Goal: Find specific page/section: Find specific page/section

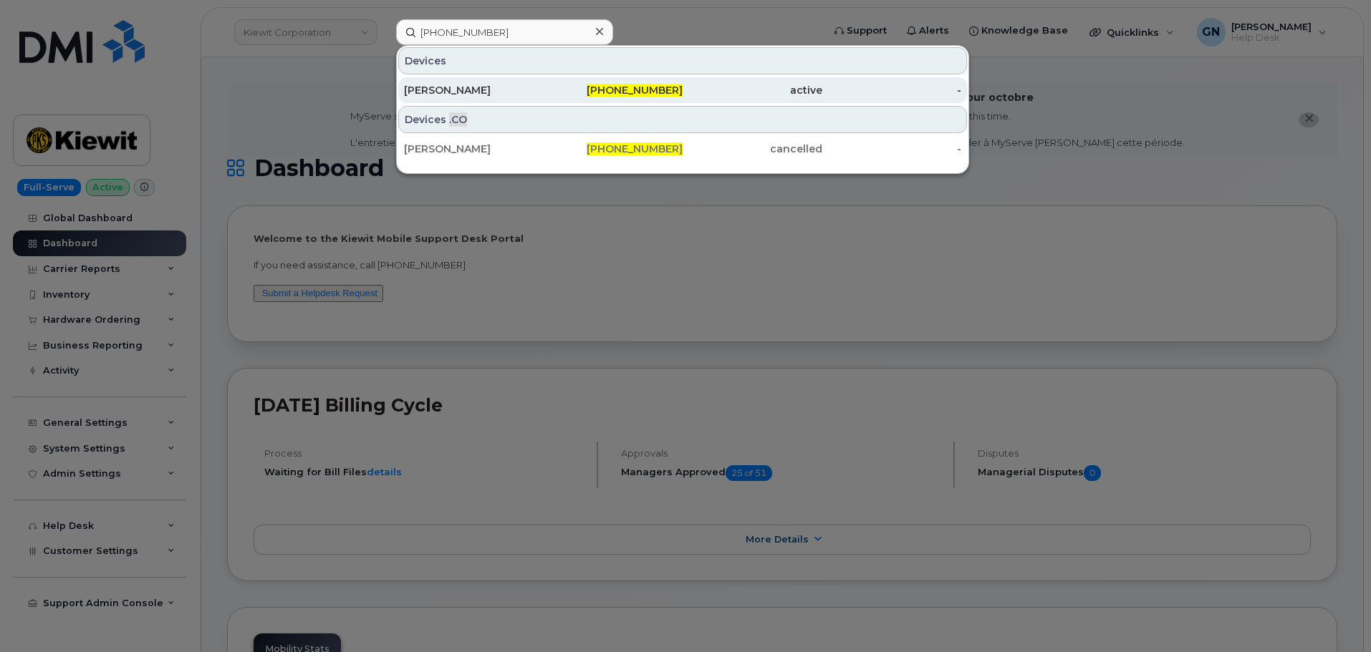
type input "[PHONE_NUMBER]"
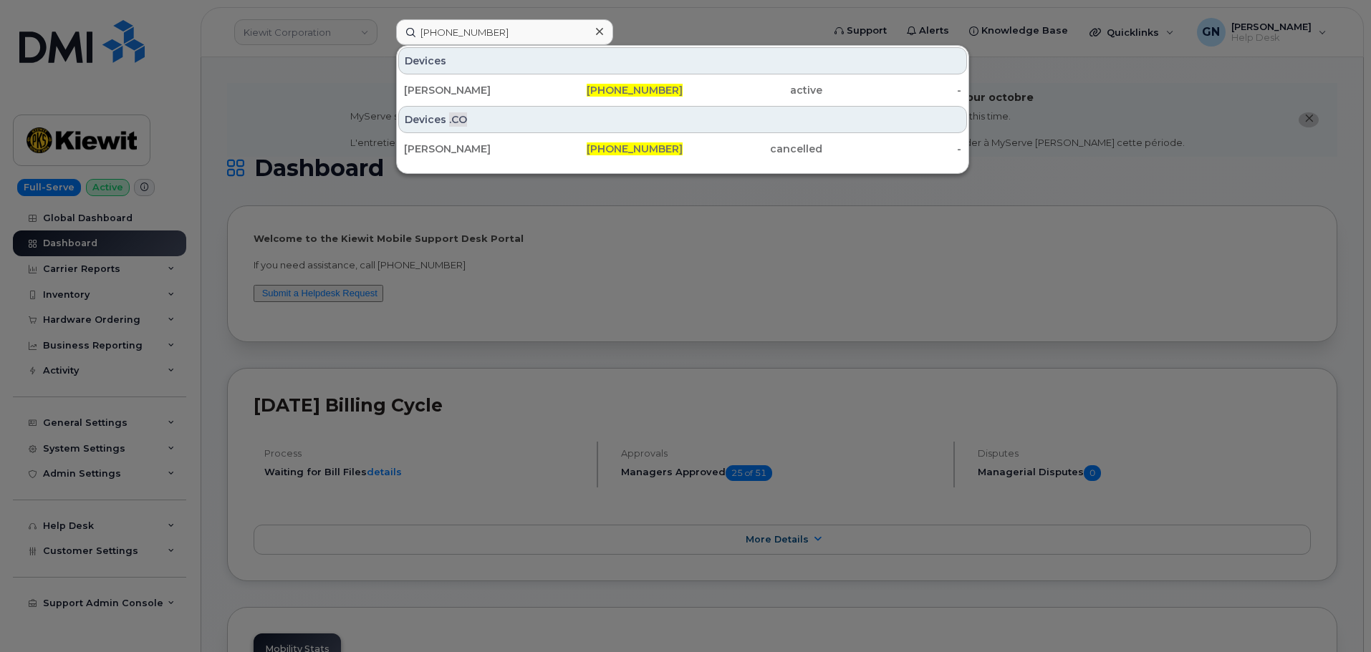
drag, startPoint x: 598, startPoint y: 88, endPoint x: 1346, endPoint y: 211, distance: 757.7
click at [598, 88] on div "[PHONE_NUMBER]" at bounding box center [614, 90] width 140 height 14
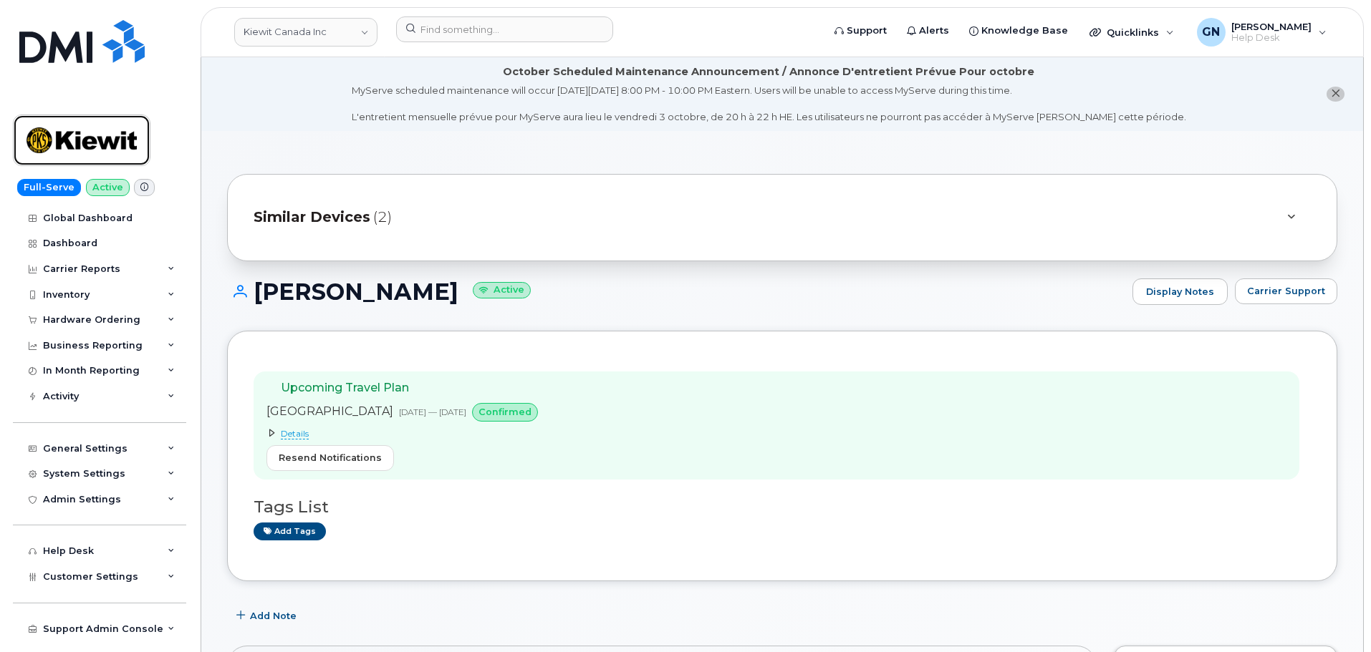
drag, startPoint x: 118, startPoint y: 149, endPoint x: 133, endPoint y: 150, distance: 15.1
click at [118, 149] on img at bounding box center [81, 141] width 110 height 42
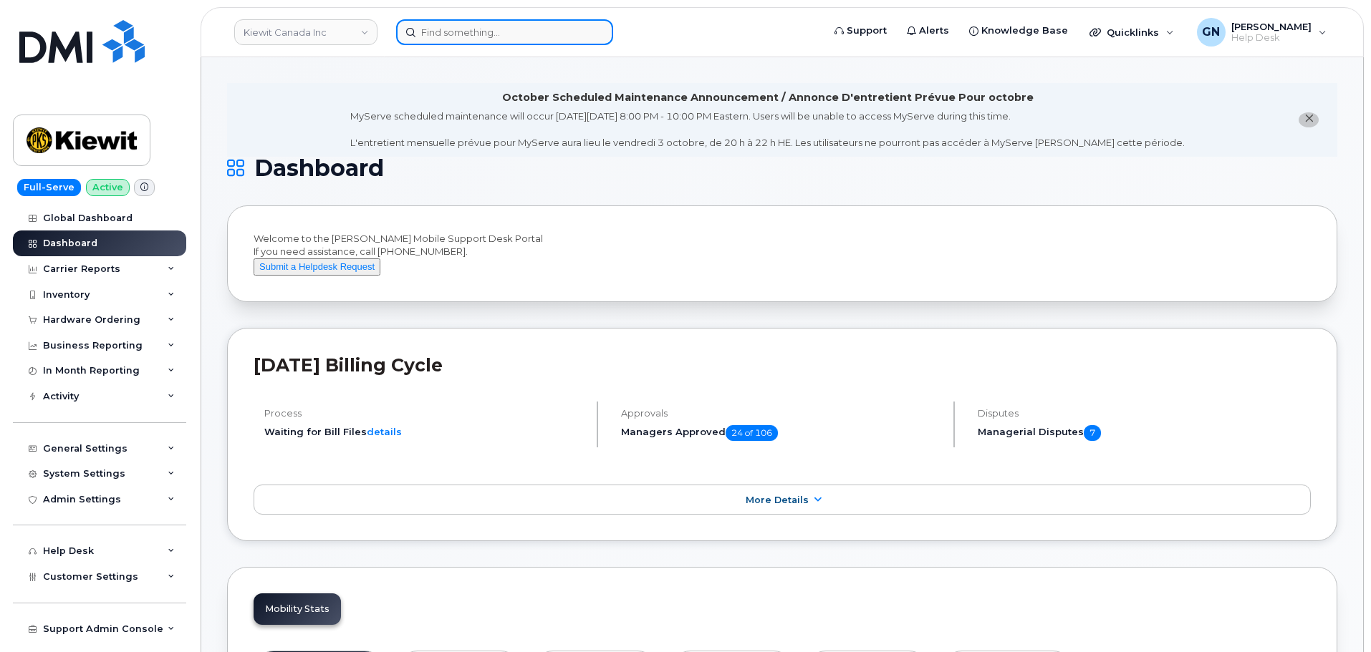
click at [468, 40] on input at bounding box center [504, 32] width 217 height 26
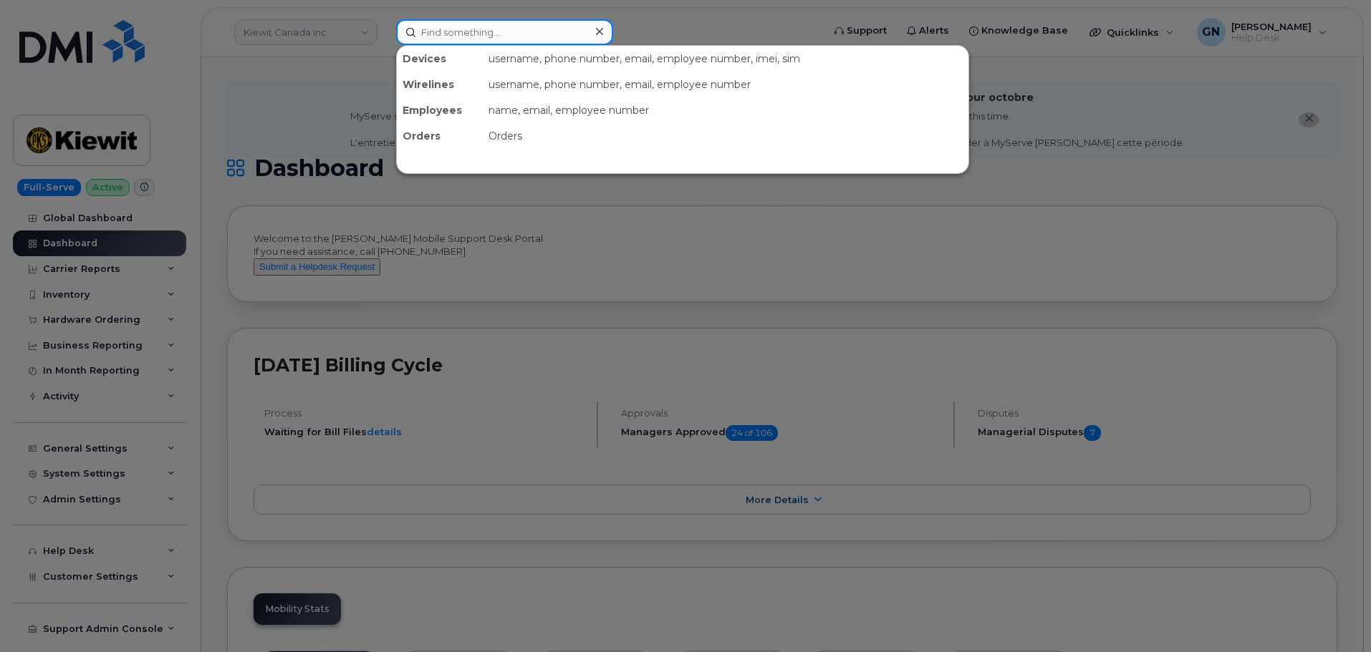
paste input "4804877999"
type input "4804877999"
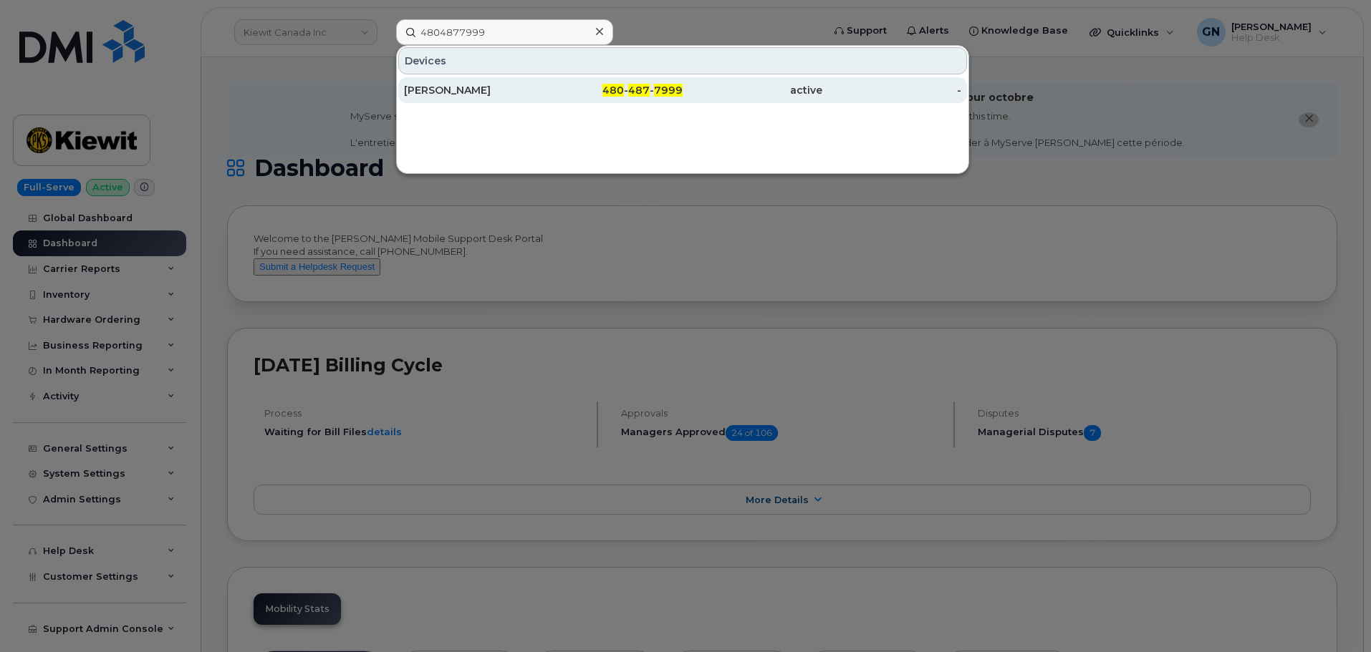
click at [504, 97] on div "IYVAN TERCERO" at bounding box center [474, 90] width 140 height 26
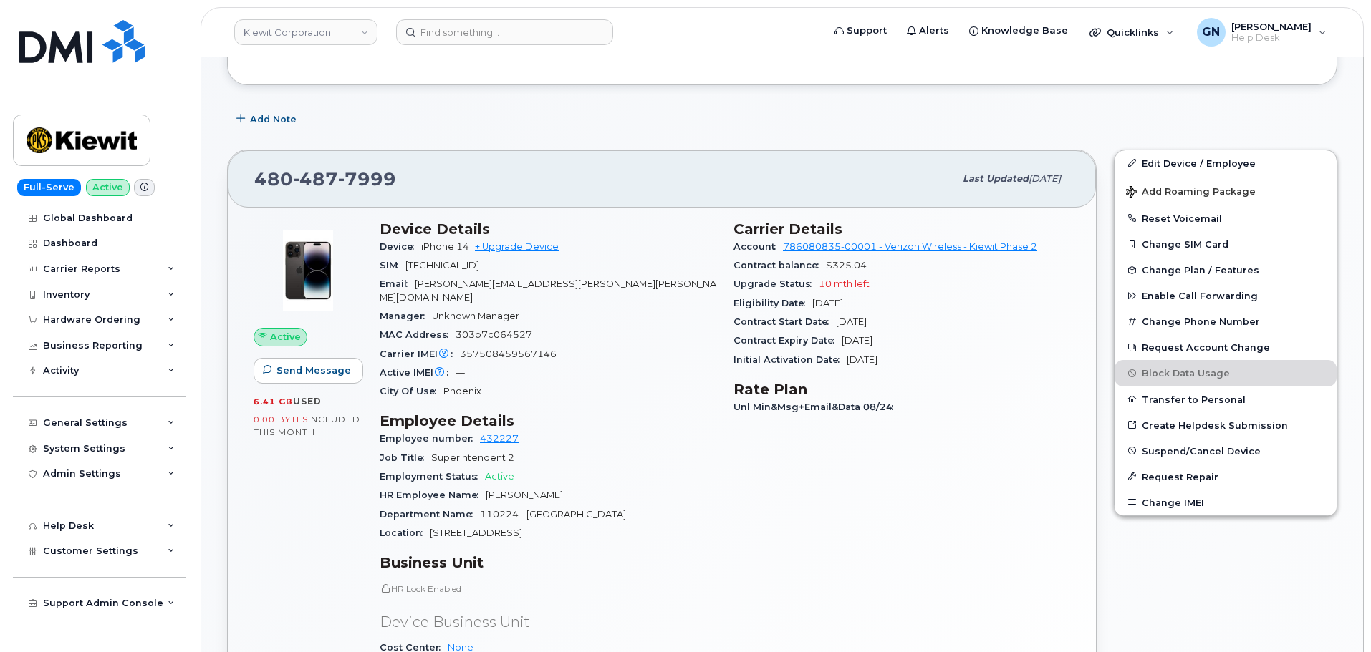
scroll to position [286, 0]
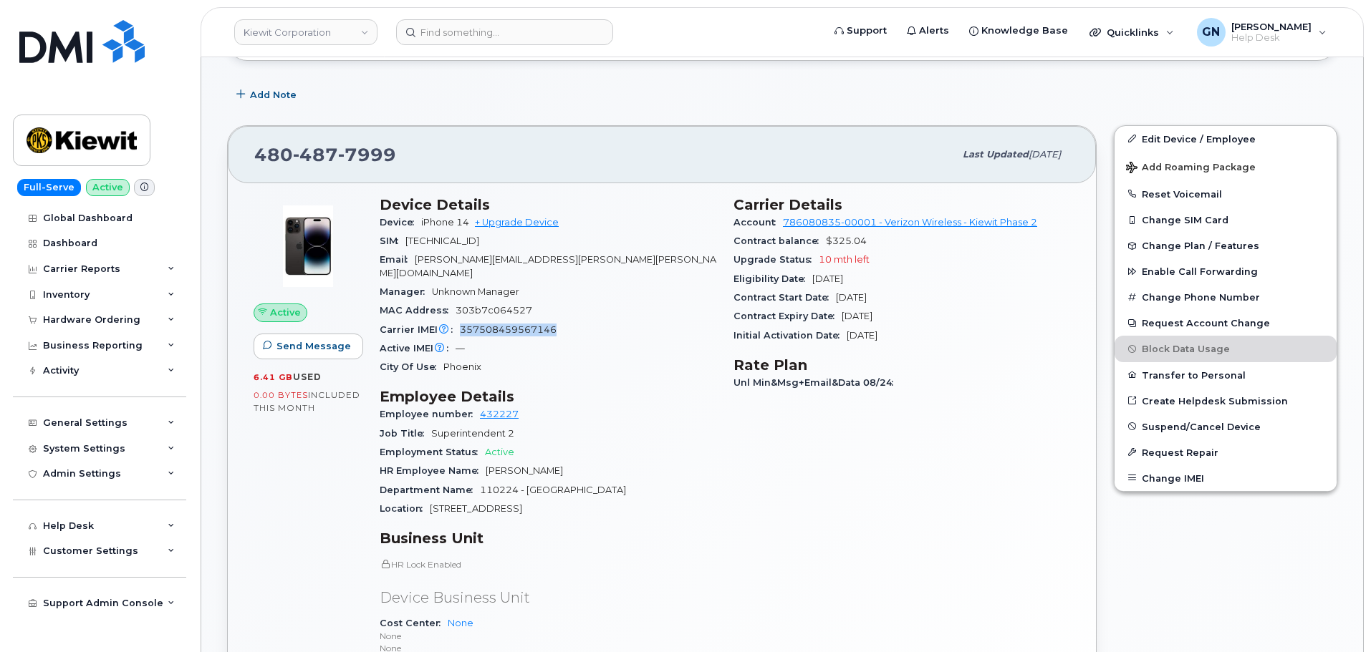
drag, startPoint x: 557, startPoint y: 316, endPoint x: 456, endPoint y: 317, distance: 101.0
click at [456, 321] on div "Carrier IMEI Carrier IMEI is reported during the last billing cycle or change o…" at bounding box center [548, 330] width 337 height 19
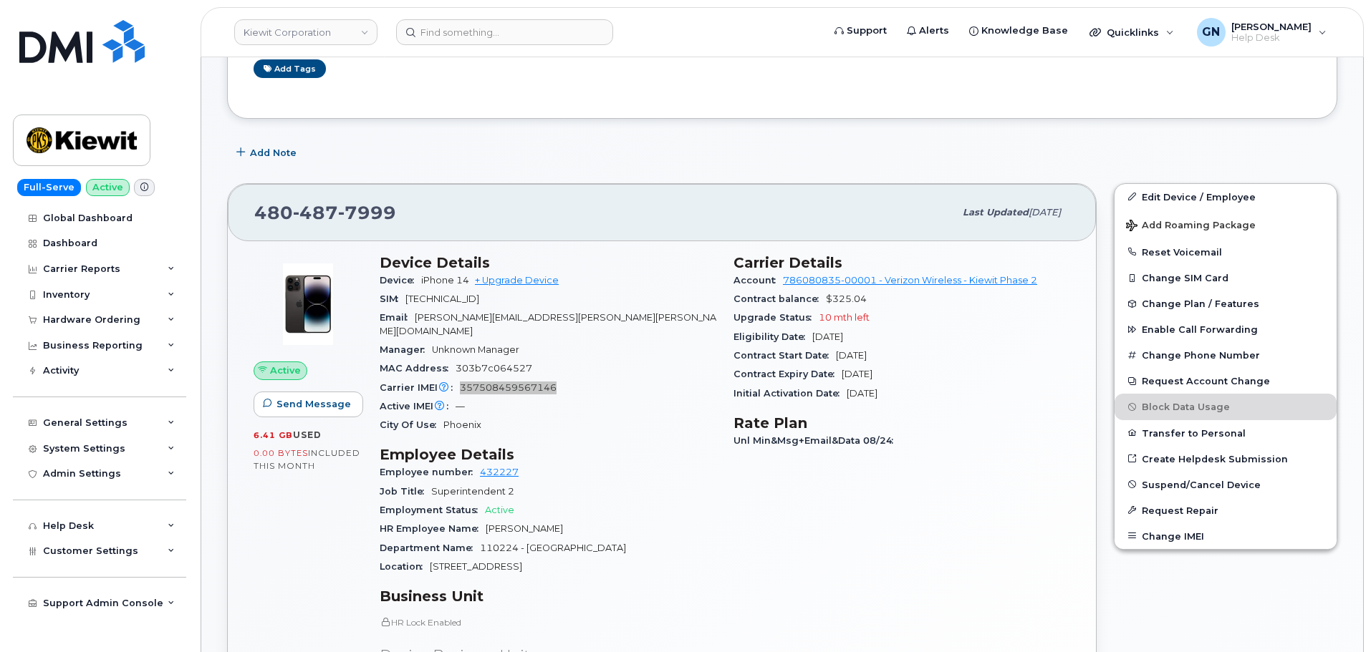
scroll to position [215, 0]
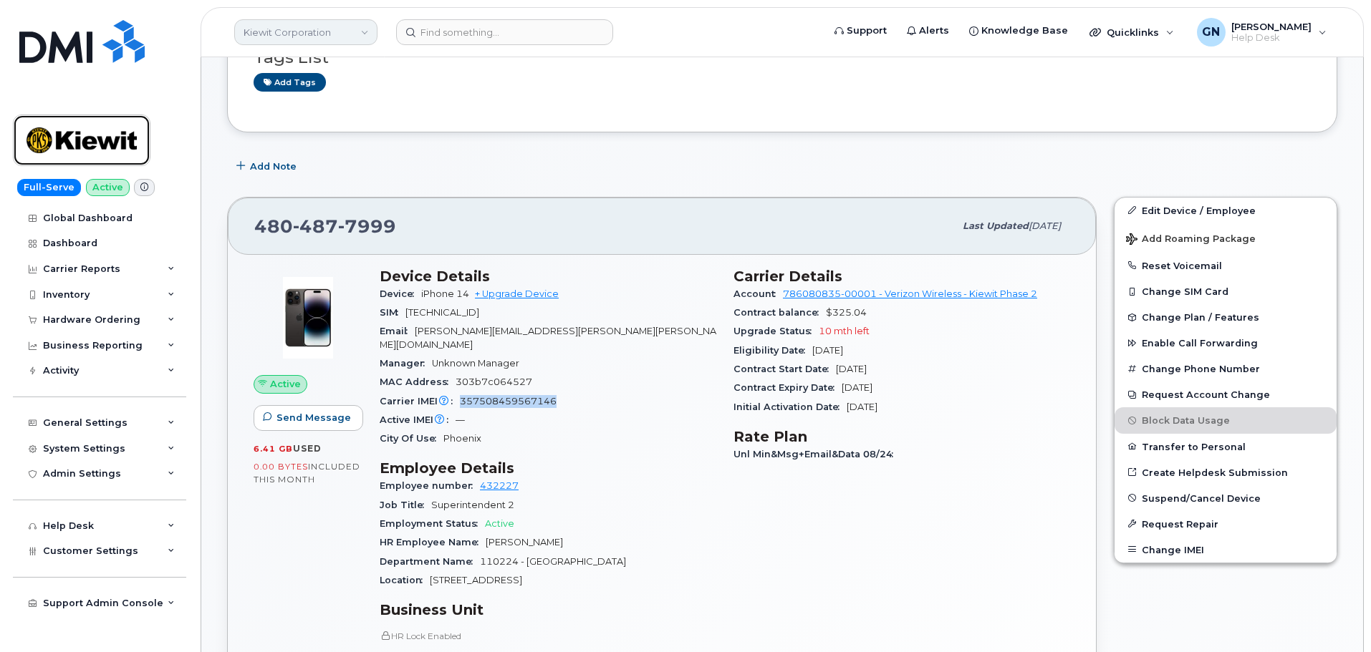
drag, startPoint x: 96, startPoint y: 143, endPoint x: 366, endPoint y: 22, distance: 295.9
click at [96, 143] on img at bounding box center [81, 141] width 110 height 42
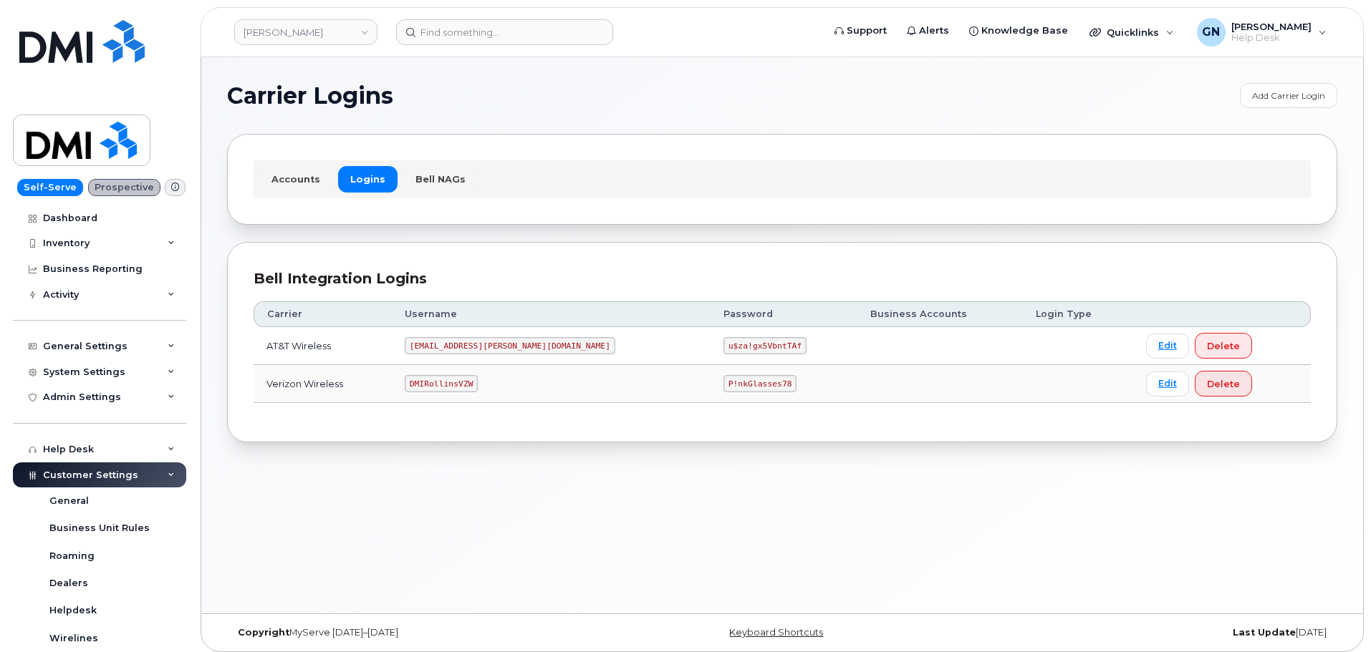
click at [470, 347] on code "MS-Rollins@dminc.com" at bounding box center [510, 345] width 211 height 17
copy code "MS-Rollins@dminc.com"
click at [723, 347] on code "u$za!gx5VbntTAf" at bounding box center [764, 345] width 83 height 17
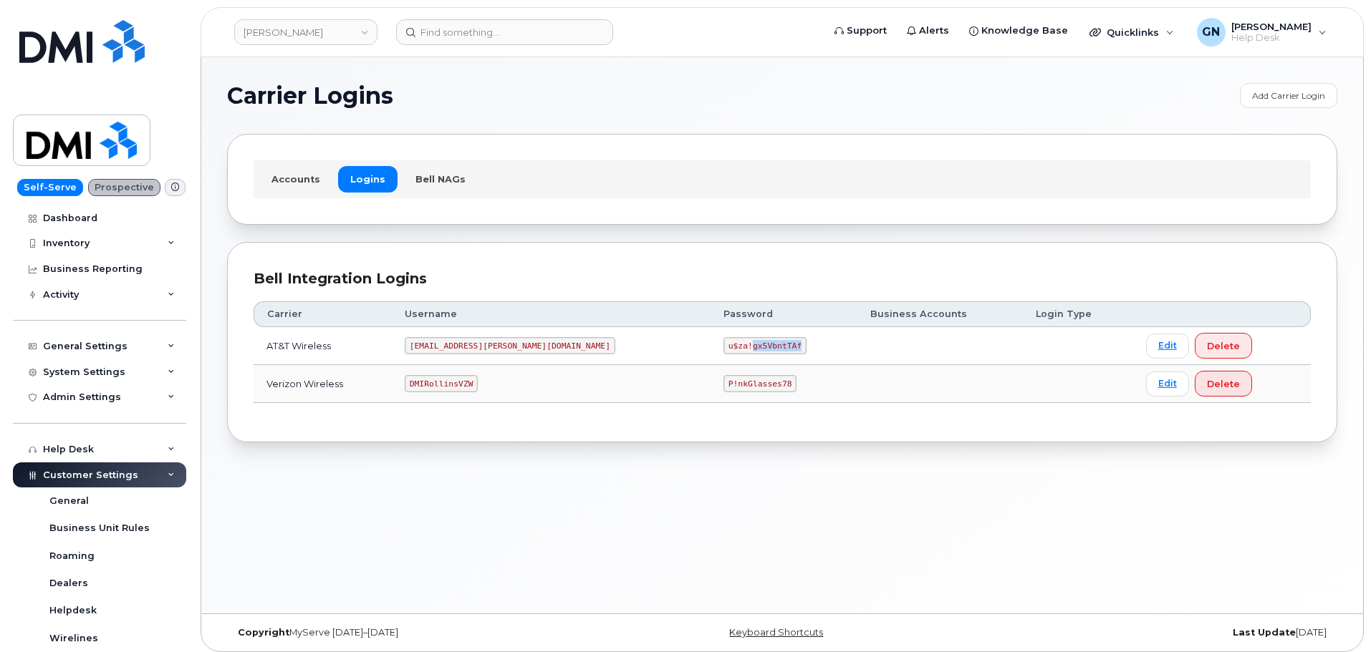
click at [723, 347] on code "u$za!gx5VbntTAf" at bounding box center [764, 345] width 83 height 17
copy code "u$za!gx5VbntTAf"
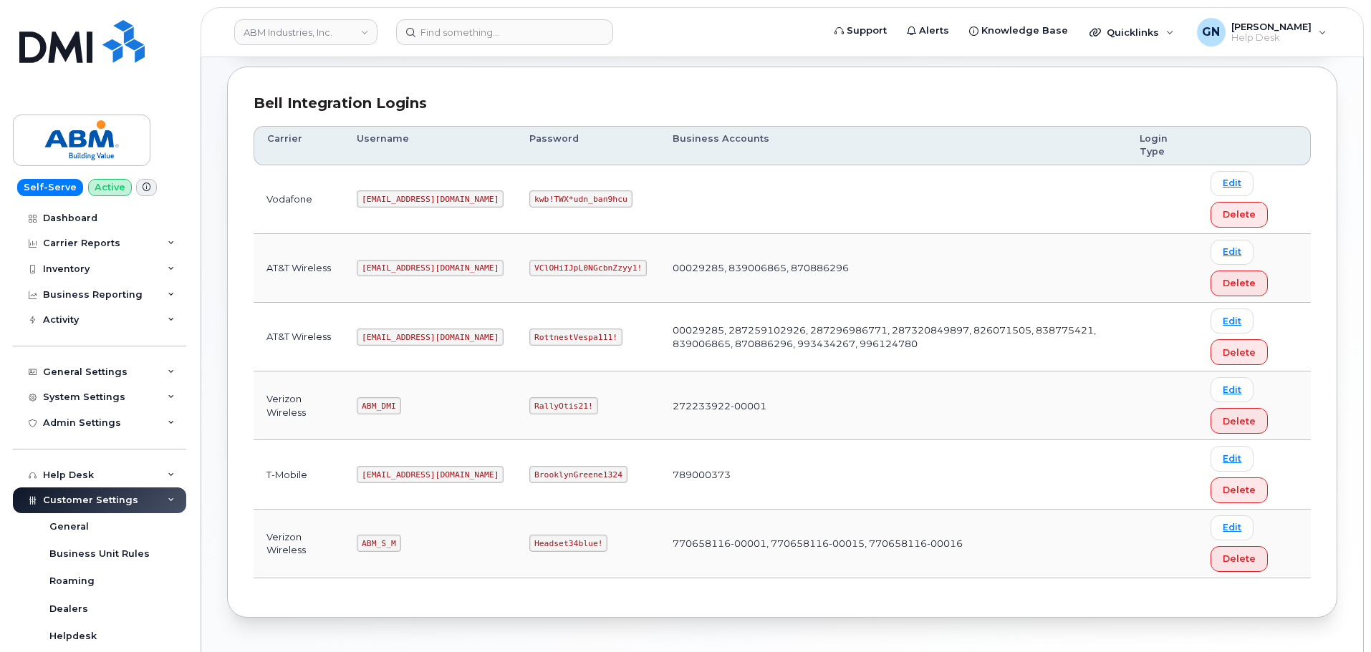
scroll to position [153, 0]
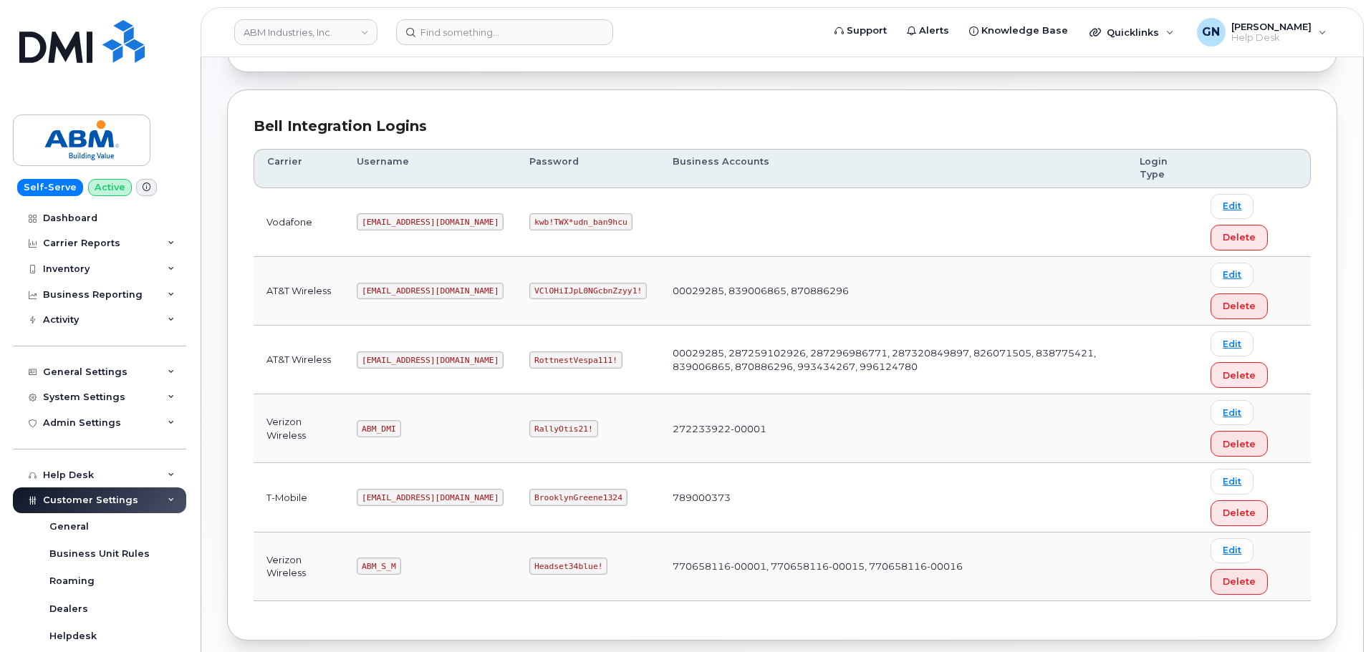
click at [379, 362] on code "[EMAIL_ADDRESS][DOMAIN_NAME]" at bounding box center [430, 360] width 147 height 17
copy code "[EMAIL_ADDRESS][DOMAIN_NAME]"
click at [529, 358] on code "RottnestVespa111!" at bounding box center [575, 360] width 93 height 17
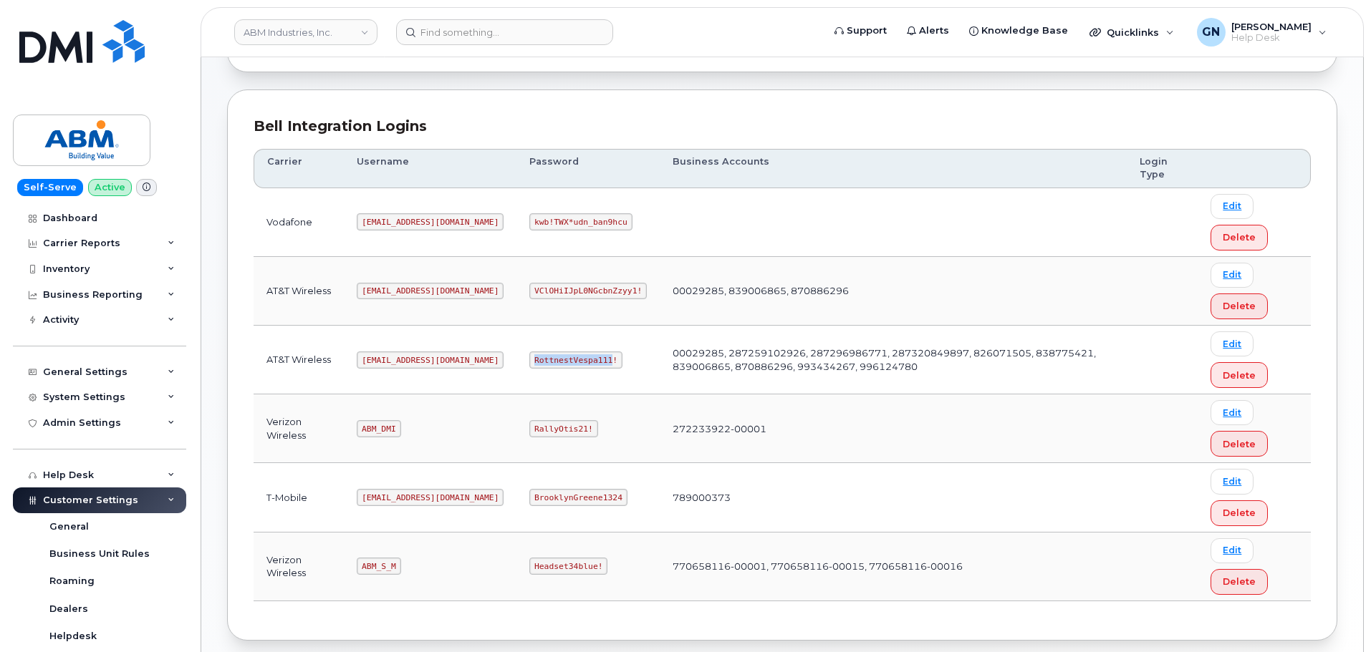
click at [529, 356] on code "RottnestVespa111!" at bounding box center [575, 360] width 93 height 17
click at [529, 358] on code "RottnestVespa111!" at bounding box center [575, 360] width 93 height 17
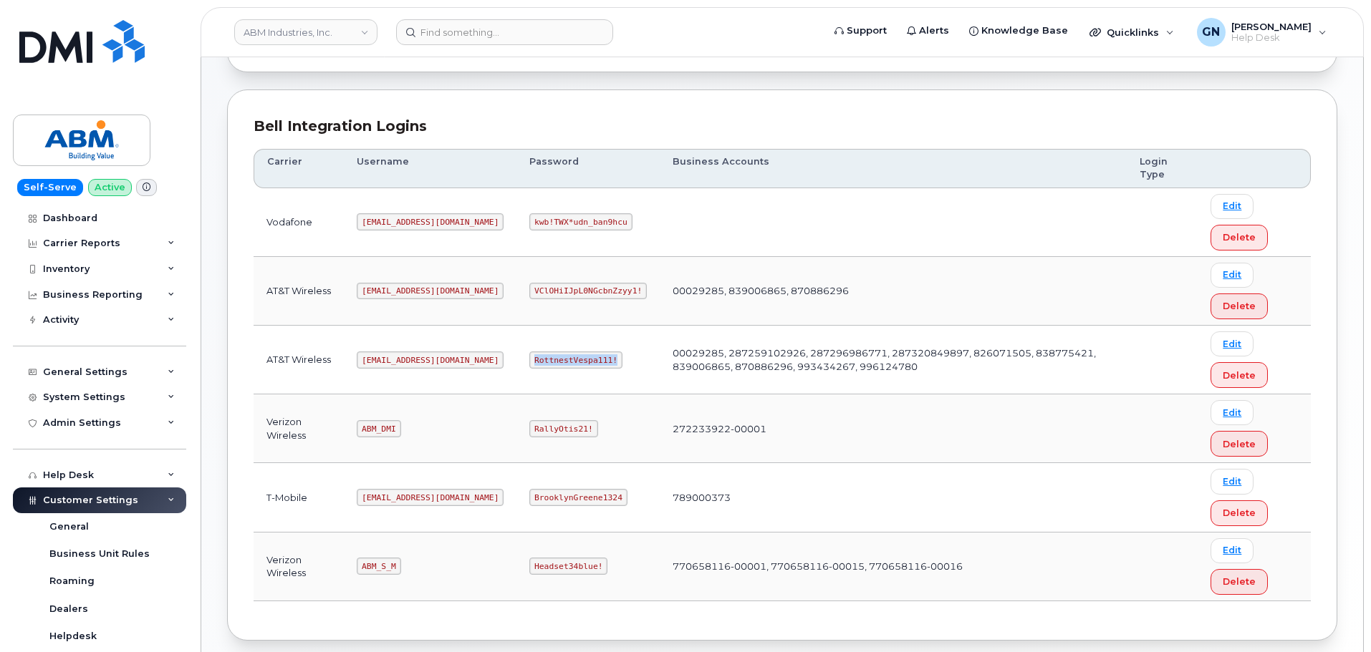
copy code "RottnestVespa111!"
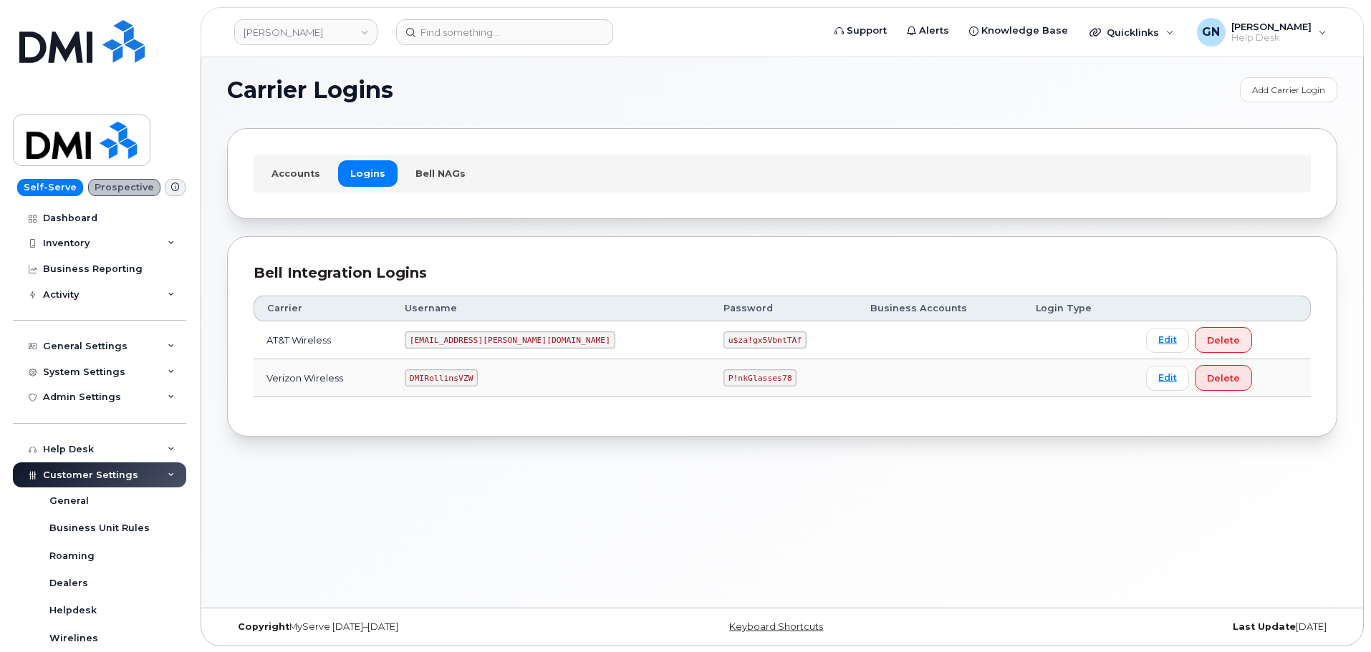
scroll to position [7, 0]
click at [461, 375] on code "DMIRollinsVZW" at bounding box center [441, 376] width 73 height 17
click at [723, 378] on code "P!nkGlasses78" at bounding box center [759, 376] width 73 height 17
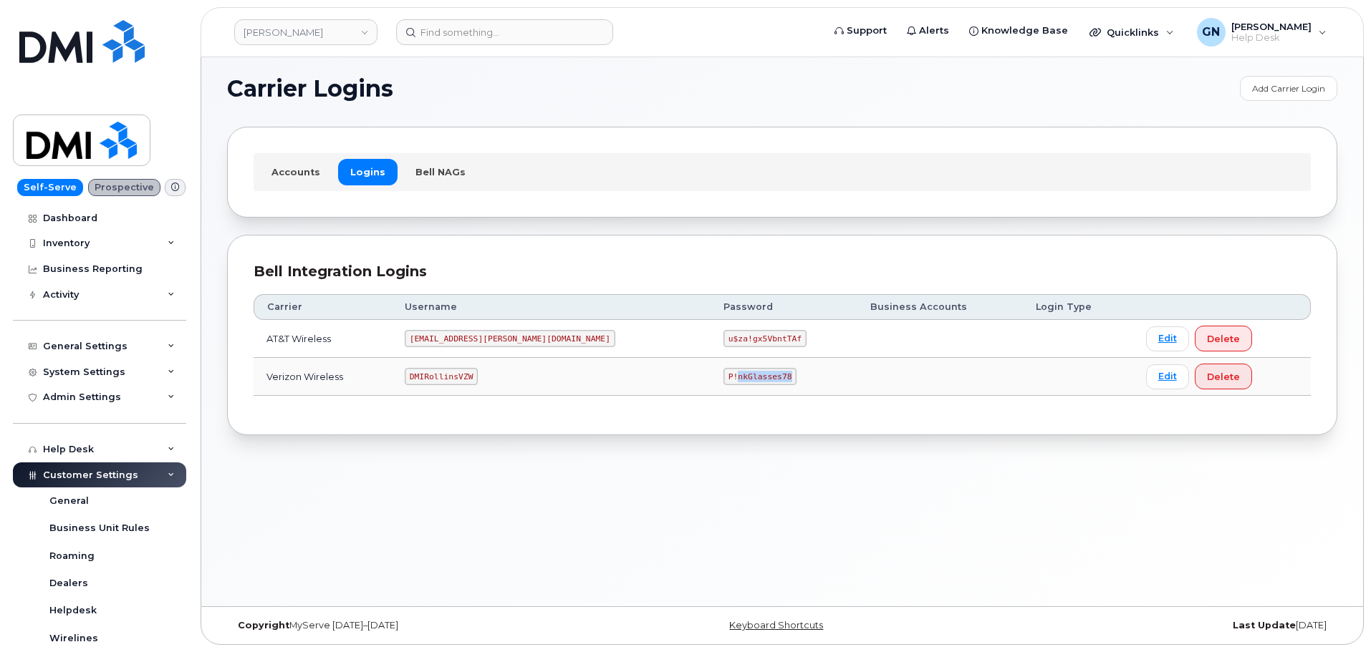
click at [723, 378] on code "P!nkGlasses78" at bounding box center [759, 376] width 73 height 17
copy code "P!nkGlasses78"
